Goal: Check status: Check status

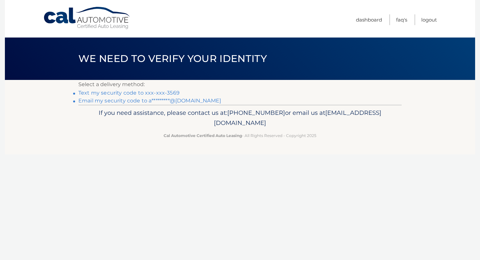
click at [147, 94] on link "Text my security code to xxx-xxx-3569" at bounding box center [128, 93] width 101 height 6
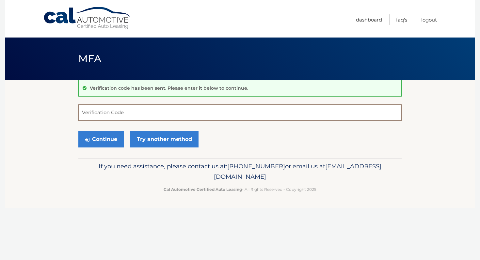
click at [131, 109] on input "Verification Code" at bounding box center [240, 113] width 324 height 16
type input "464066"
click at [109, 140] on button "Continue" at bounding box center [100, 139] width 45 height 16
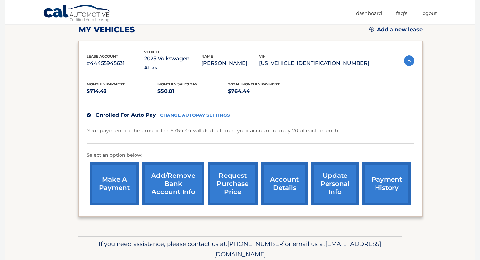
scroll to position [96, 0]
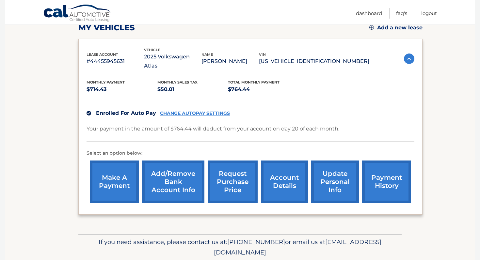
click at [364, 162] on link "payment history" at bounding box center [386, 182] width 49 height 43
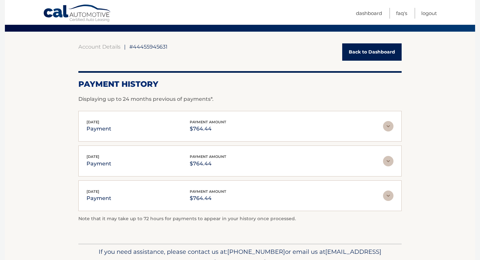
scroll to position [51, 0]
